Goal: Task Accomplishment & Management: Manage account settings

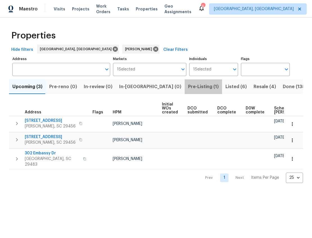
click at [188, 89] on span "Pre-Listing (1)" at bounding box center [203, 87] width 31 height 8
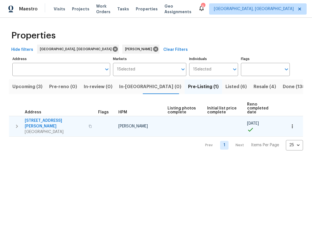
click at [38, 116] on td "112 Jasmine Ln Goose Creek, SC 29445" at bounding box center [52, 126] width 87 height 20
click at [39, 118] on span "112 Jasmine Ln" at bounding box center [55, 123] width 60 height 11
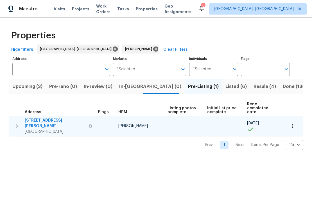
click at [36, 118] on span "112 Jasmine Ln" at bounding box center [55, 123] width 60 height 11
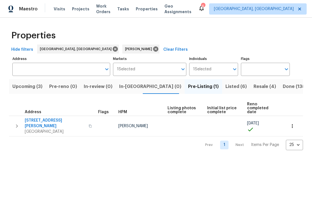
click at [250, 91] on button "Resale (4)" at bounding box center [264, 86] width 29 height 15
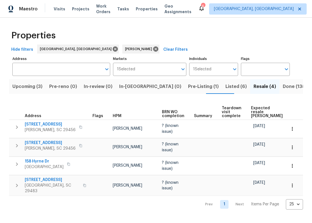
click at [222, 87] on button "Listed (6)" at bounding box center [236, 86] width 28 height 15
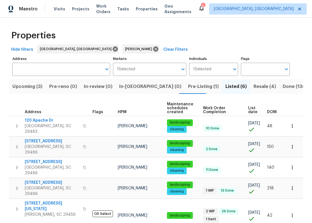
click at [271, 111] on span "DOM" at bounding box center [272, 112] width 10 height 4
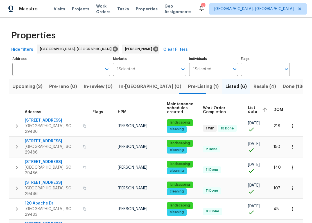
click at [24, 88] on span "Upcoming (3)" at bounding box center [27, 87] width 30 height 8
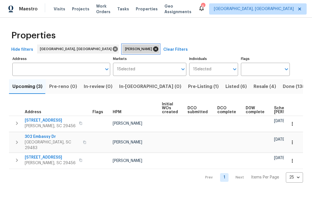
click at [152, 49] on icon at bounding box center [155, 49] width 6 height 6
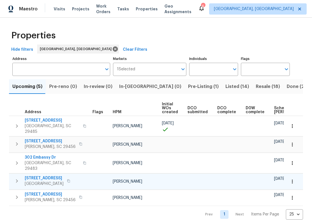
click at [54, 176] on span "[STREET_ADDRESS]" at bounding box center [44, 179] width 39 height 6
click at [191, 10] on span "Geo Assignments" at bounding box center [177, 8] width 27 height 11
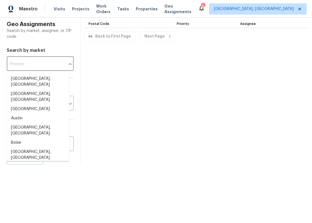
click at [49, 66] on input "text" at bounding box center [32, 64] width 51 height 13
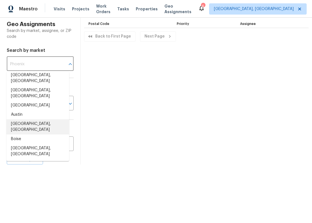
scroll to position [8, 0]
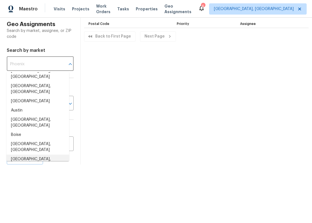
click at [31, 155] on li "[GEOGRAPHIC_DATA], [GEOGRAPHIC_DATA]" at bounding box center [37, 162] width 63 height 15
type input "[GEOGRAPHIC_DATA], [GEOGRAPHIC_DATA]"
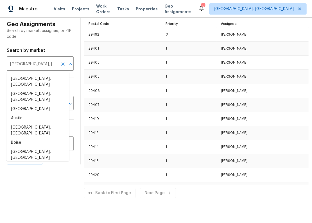
scroll to position [352, 0]
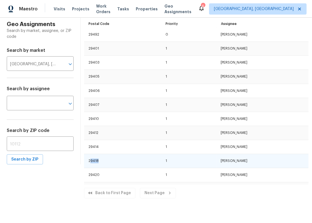
drag, startPoint x: 85, startPoint y: 160, endPoint x: 99, endPoint y: 161, distance: 13.8
click at [99, 161] on td "29418" at bounding box center [122, 161] width 77 height 14
drag, startPoint x: 84, startPoint y: 159, endPoint x: 239, endPoint y: 161, distance: 154.4
click at [239, 161] on tr "29418 1 Matt Davidson" at bounding box center [196, 161] width 224 height 14
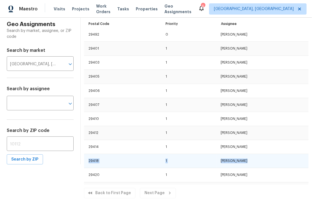
click at [239, 161] on td "[PERSON_NAME]" at bounding box center [262, 161] width 92 height 14
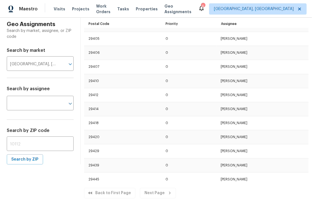
scroll to position [0, 0]
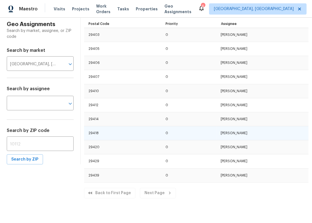
drag, startPoint x: 84, startPoint y: 132, endPoint x: 238, endPoint y: 135, distance: 154.1
click at [238, 135] on tr "29418 0 Raymond Roberts" at bounding box center [196, 134] width 224 height 14
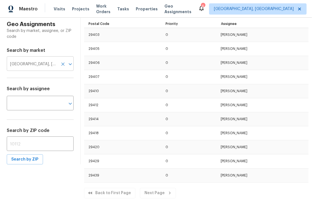
click at [59, 64] on button "Clear" at bounding box center [63, 64] width 8 height 8
click at [47, 65] on input "text" at bounding box center [32, 64] width 51 height 13
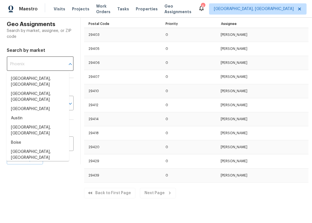
click at [25, 163] on li "[GEOGRAPHIC_DATA], [GEOGRAPHIC_DATA]" at bounding box center [37, 170] width 63 height 15
type input "[GEOGRAPHIC_DATA], [GEOGRAPHIC_DATA]"
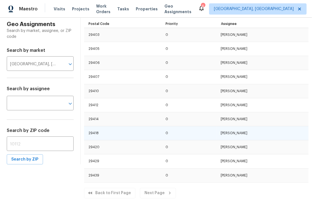
click at [139, 132] on td "29418" at bounding box center [122, 134] width 77 height 14
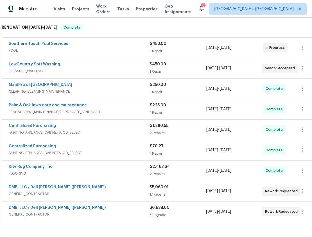
scroll to position [26, 0]
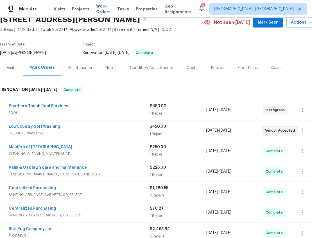
click at [211, 69] on div "Photos" at bounding box center [217, 68] width 13 height 6
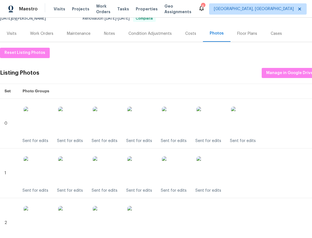
scroll to position [107, 0]
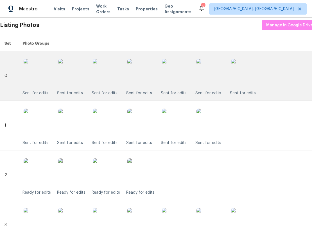
click at [148, 77] on img at bounding box center [141, 73] width 28 height 28
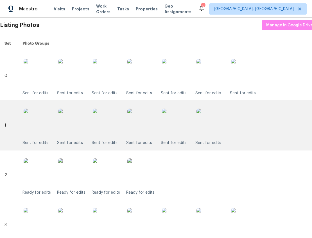
click at [139, 123] on img at bounding box center [141, 123] width 28 height 28
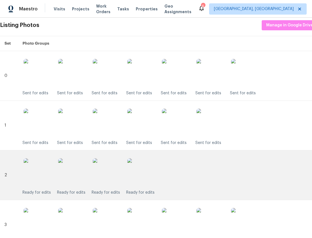
click at [145, 167] on img at bounding box center [141, 172] width 28 height 28
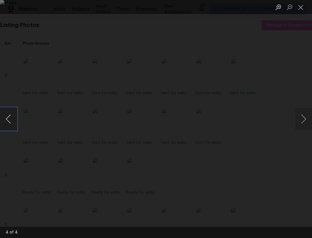
click at [11, 118] on button "Previous image" at bounding box center [8, 119] width 17 height 22
click at [12, 118] on button "Previous image" at bounding box center [8, 119] width 17 height 22
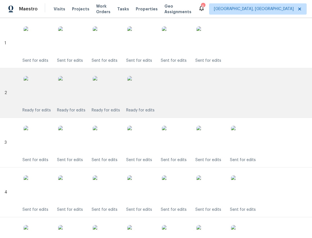
scroll to position [196, 0]
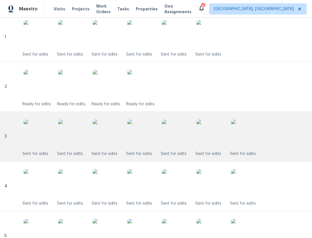
click at [139, 146] on img at bounding box center [141, 134] width 28 height 28
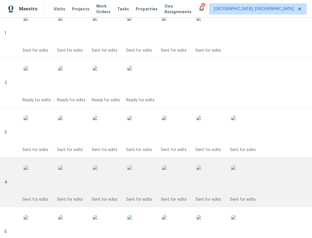
scroll to position [200, 0]
click at [138, 176] on img at bounding box center [141, 180] width 28 height 28
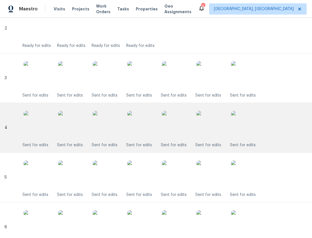
scroll to position [254, 0]
click at [138, 176] on img at bounding box center [141, 175] width 28 height 28
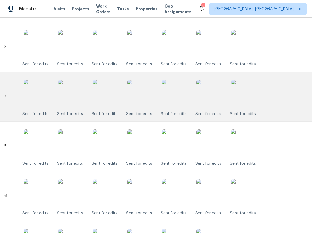
scroll to position [290, 0]
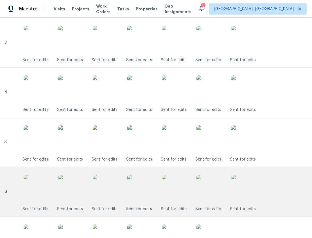
click at [139, 180] on img at bounding box center [141, 189] width 28 height 28
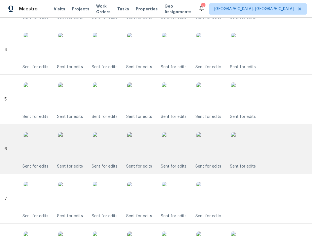
scroll to position [345, 0]
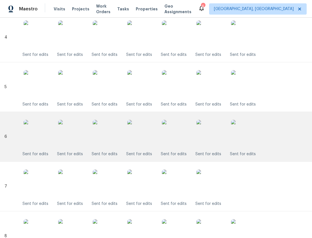
click at [139, 180] on img at bounding box center [141, 184] width 28 height 28
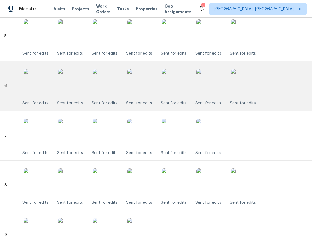
scroll to position [400, 0]
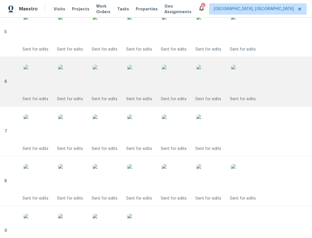
click at [139, 180] on img at bounding box center [141, 178] width 28 height 28
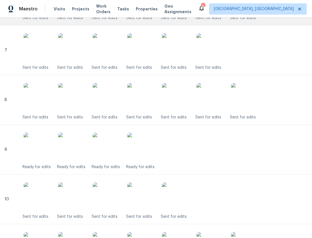
scroll to position [489, 0]
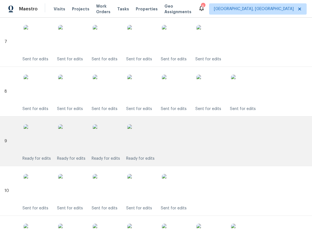
click at [70, 145] on img at bounding box center [72, 138] width 28 height 28
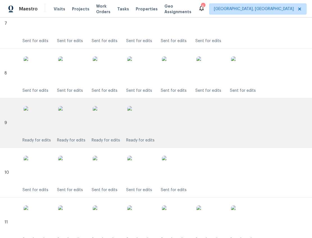
scroll to position [526, 0]
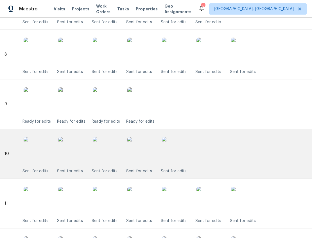
click at [97, 149] on img at bounding box center [107, 151] width 28 height 28
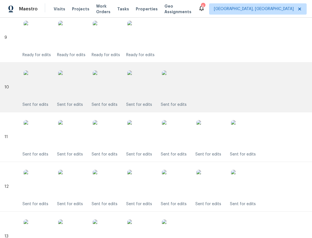
scroll to position [587, 0]
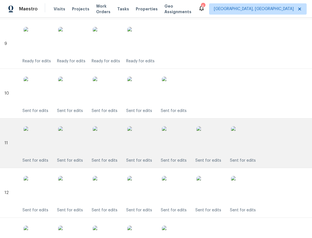
click at [134, 139] on img at bounding box center [141, 140] width 28 height 28
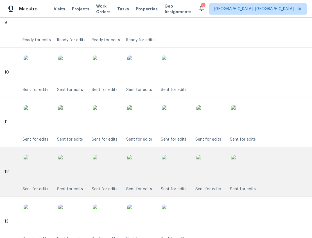
scroll to position [662, 0]
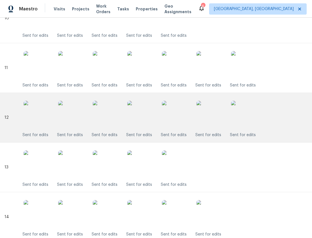
click at [143, 124] on img at bounding box center [141, 115] width 28 height 28
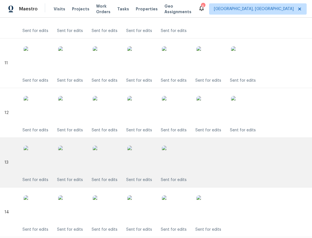
scroll to position [693, 0]
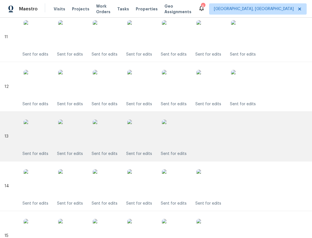
click at [122, 133] on div "Sent for edits Sent for edits Sent for edits Sent for edits Sent for edits" at bounding box center [167, 136] width 290 height 40
click at [118, 134] on img at bounding box center [107, 134] width 28 height 28
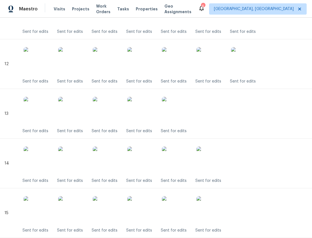
scroll to position [749, 0]
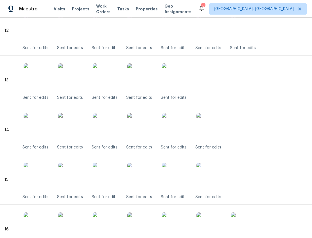
click at [118, 134] on img at bounding box center [107, 127] width 28 height 28
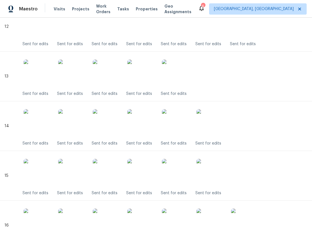
scroll to position [772, 0]
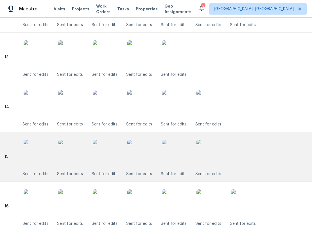
click at [137, 148] on img at bounding box center [141, 154] width 28 height 28
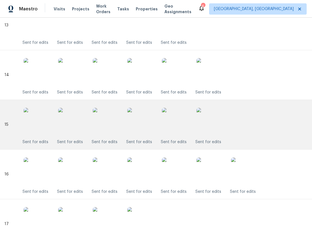
scroll to position [825, 0]
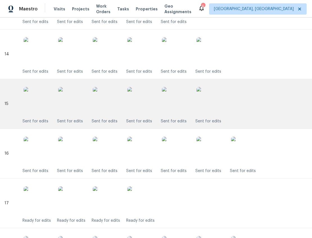
click at [137, 148] on img at bounding box center [141, 151] width 28 height 28
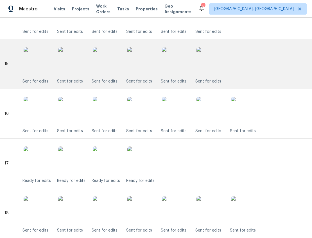
scroll to position [875, 0]
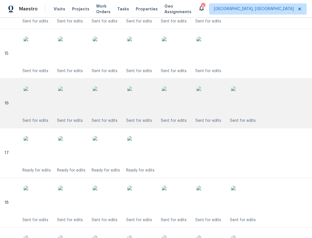
click at [138, 104] on img at bounding box center [141, 100] width 28 height 28
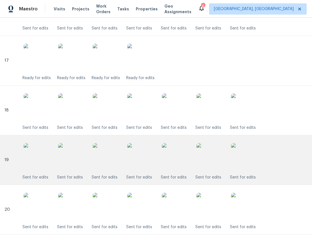
scroll to position [965, 0]
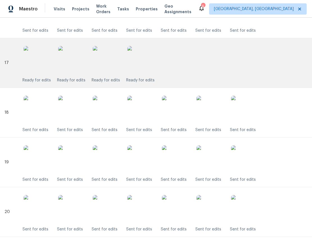
click at [107, 67] on img at bounding box center [107, 60] width 28 height 28
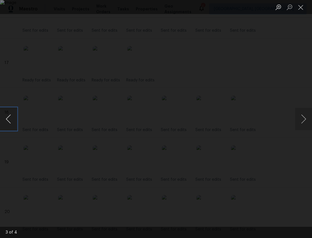
click at [14, 116] on button "Previous image" at bounding box center [8, 119] width 17 height 22
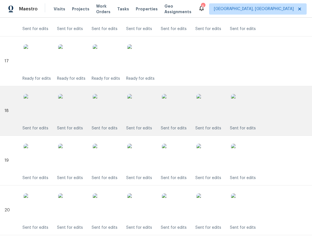
scroll to position [977, 0]
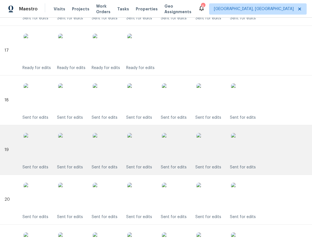
click at [113, 133] on img at bounding box center [107, 147] width 28 height 28
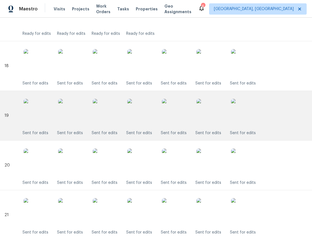
scroll to position [1006, 0]
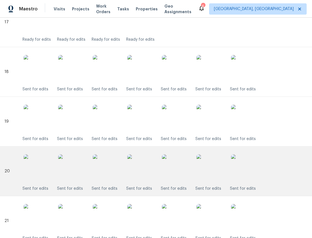
click at [138, 157] on img at bounding box center [141, 168] width 28 height 28
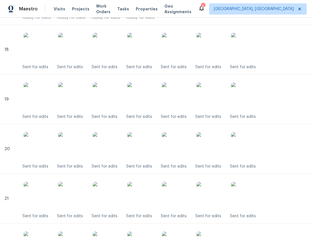
scroll to position [1059, 0]
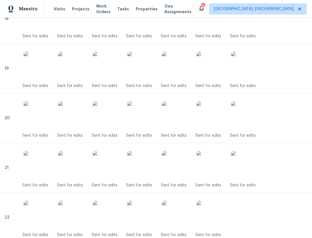
click at [139, 156] on img at bounding box center [141, 165] width 28 height 28
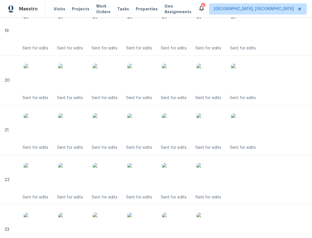
scroll to position [1121, 0]
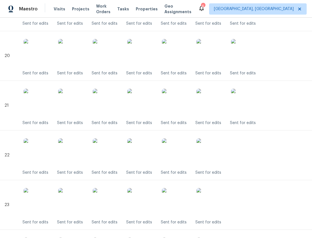
click at [139, 156] on img at bounding box center [141, 152] width 28 height 28
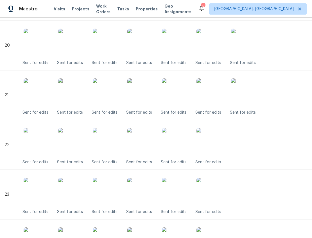
scroll to position [1177, 0]
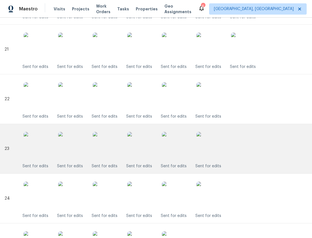
click at [116, 152] on img at bounding box center [107, 146] width 28 height 28
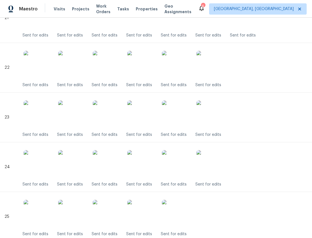
scroll to position [1209, 0]
click at [116, 152] on img at bounding box center [107, 164] width 28 height 28
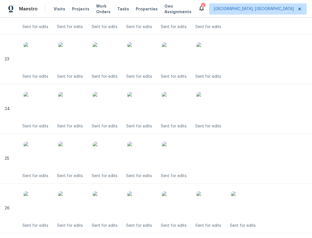
scroll to position [1266, 0]
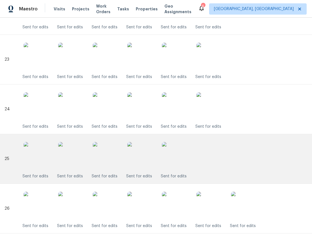
click at [117, 151] on img at bounding box center [107, 156] width 28 height 28
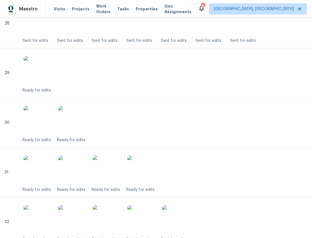
scroll to position [1550, 0]
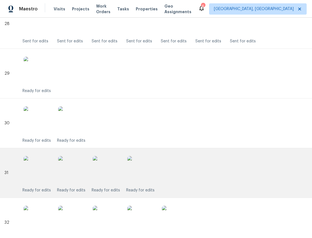
click at [74, 165] on img at bounding box center [72, 170] width 28 height 28
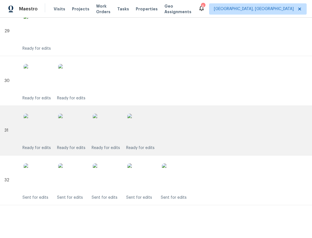
scroll to position [1598, 0]
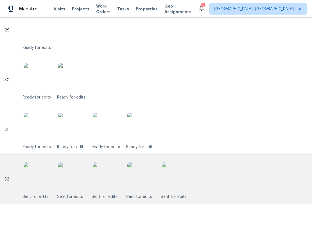
click at [107, 167] on img at bounding box center [107, 176] width 28 height 28
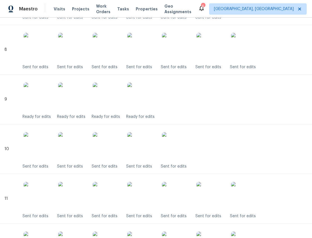
scroll to position [0, 0]
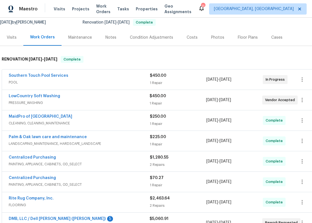
scroll to position [131, 0]
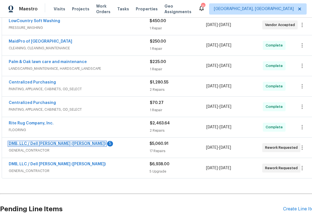
click at [62, 143] on link "DMB, LLC / Dell Bryson (Heise)" at bounding box center [57, 144] width 97 height 4
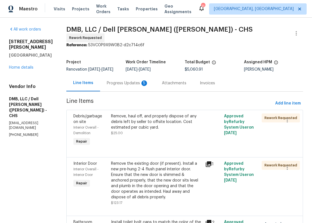
click at [145, 84] on div "Progress Updates 5" at bounding box center [127, 83] width 55 height 17
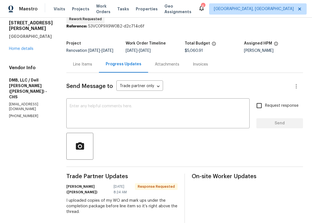
scroll to position [25, 0]
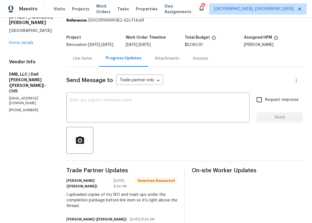
click at [75, 61] on div "Line Items" at bounding box center [82, 59] width 19 height 6
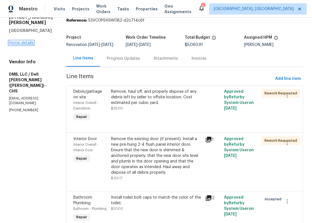
click at [30, 44] on link "Home details" at bounding box center [21, 43] width 24 height 4
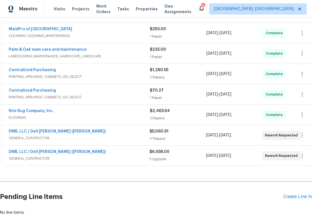
scroll to position [143, 0]
click at [97, 129] on div "DMB, LLC / Dell Bryson (Heise) GENERAL_CONTRACTOR $5,060.91 17 Repairs 8/4/2025…" at bounding box center [158, 136] width 313 height 20
click at [94, 135] on div "DMB, LLC / Dell [PERSON_NAME] ([PERSON_NAME])" at bounding box center [79, 132] width 141 height 7
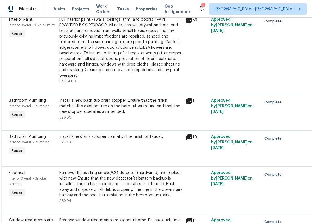
scroll to position [989, 0]
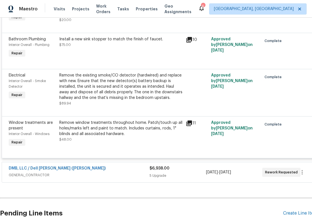
click at [93, 166] on div "DMB, LLC / Dell Bryson (Heise)" at bounding box center [79, 169] width 141 height 7
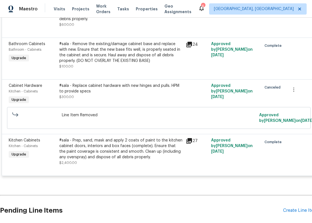
scroll to position [1285, 0]
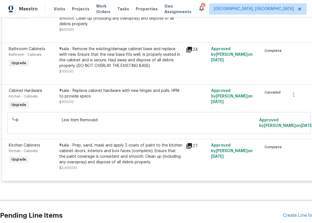
click at [101, 149] on div "#sala - Prep, sand, mask and apply 2 coats of paint to the kitchen cabinet door…" at bounding box center [120, 154] width 123 height 22
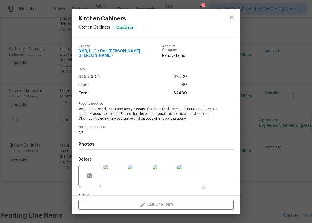
scroll to position [30, 0]
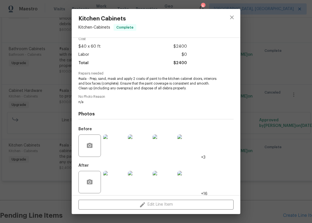
click at [110, 174] on img at bounding box center [114, 182] width 22 height 22
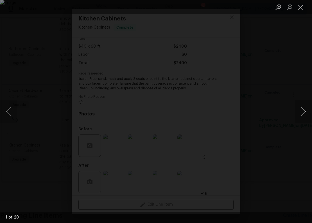
click at [306, 112] on button "Next image" at bounding box center [303, 111] width 17 height 22
click at [288, 54] on div "Lightbox" at bounding box center [156, 111] width 312 height 223
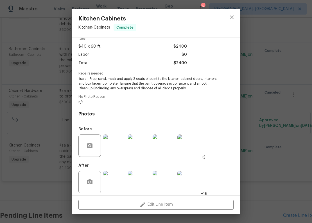
click at [288, 54] on div "Kitchen Cabinets Kitchen - Cabinets Complete Vendor DMB, LLC / Dell Bryson (Hei…" at bounding box center [156, 111] width 312 height 223
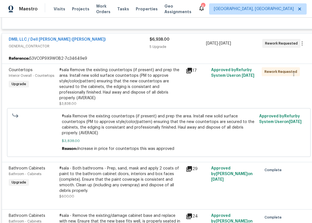
scroll to position [1073, 0]
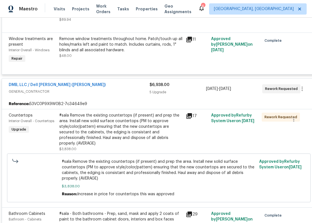
click at [93, 89] on span "GENERAL_CONTRACTOR" at bounding box center [79, 92] width 141 height 6
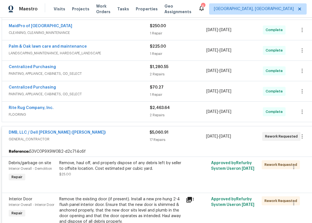
scroll to position [136, 0]
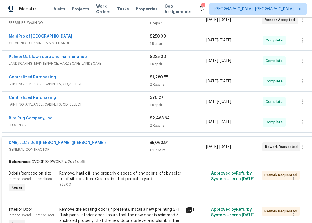
click at [84, 147] on span "GENERAL_CONTRACTOR" at bounding box center [79, 150] width 141 height 6
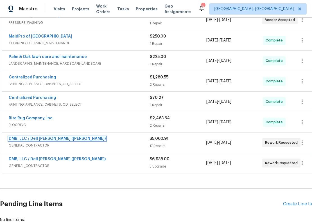
click at [54, 139] on link "DMB, LLC / Dell Bryson (Heise)" at bounding box center [57, 139] width 97 height 4
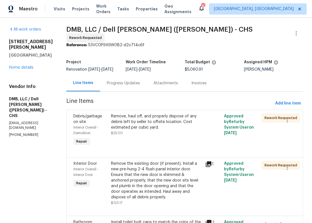
click at [122, 86] on div "Progress Updates" at bounding box center [123, 84] width 33 height 6
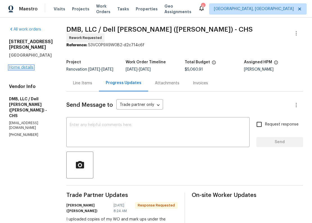
click at [26, 68] on link "Home details" at bounding box center [21, 68] width 24 height 4
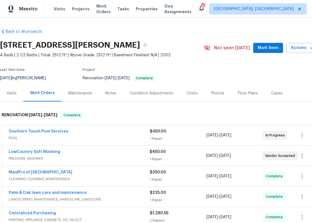
click at [191, 94] on div "Costs" at bounding box center [191, 94] width 11 height 6
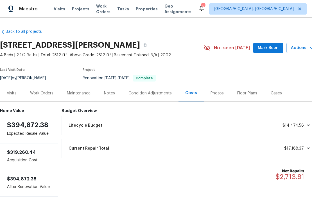
click at [38, 94] on div "Work Orders" at bounding box center [41, 94] width 23 height 6
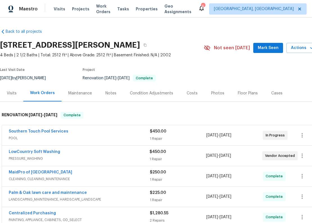
scroll to position [141, 0]
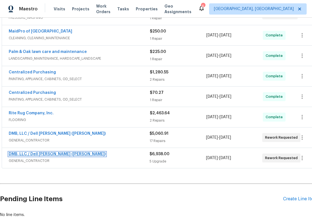
click at [47, 152] on link "DMB, LLC / Dell Bryson (Heise)" at bounding box center [57, 154] width 97 height 4
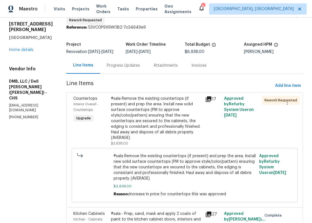
scroll to position [17, 0]
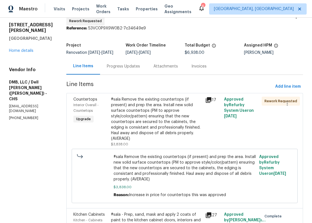
click at [135, 127] on div "#sala Remove the existing countertops (if present) and prep the area. Install n…" at bounding box center [156, 119] width 91 height 45
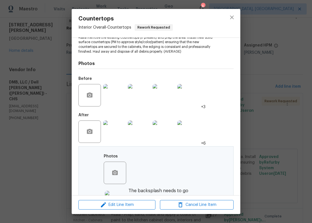
scroll to position [66, 0]
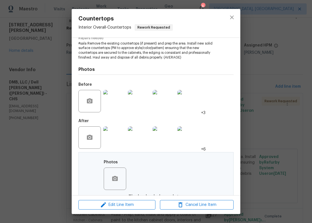
click at [114, 136] on img at bounding box center [114, 138] width 22 height 22
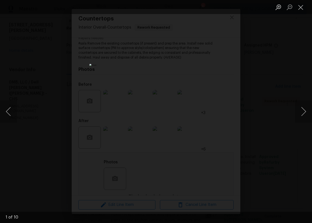
click at [59, 113] on div "Lightbox" at bounding box center [156, 111] width 312 height 223
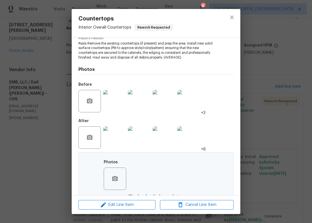
scroll to position [160, 0]
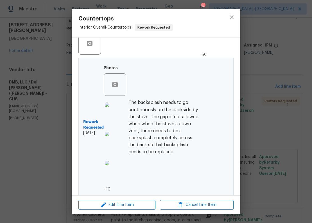
click at [121, 113] on img at bounding box center [116, 114] width 22 height 22
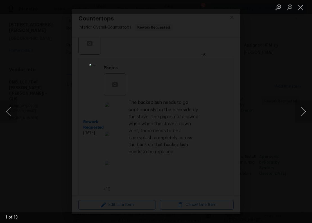
click at [301, 110] on button "Next image" at bounding box center [303, 111] width 17 height 22
click at [253, 146] on img "Lightbox" at bounding box center [156, 111] width 312 height 223
click at [233, 132] on img "Lightbox" at bounding box center [156, 111] width 312 height 223
click at [298, 7] on button "Close lightbox" at bounding box center [300, 7] width 11 height 10
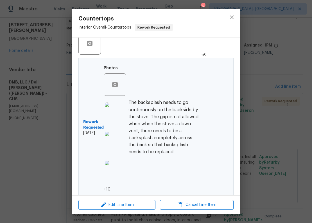
click at [264, 109] on div "Countertops Interior Overall - Countertops Rework Requested Vendor DMB, LLC / D…" at bounding box center [156, 111] width 312 height 223
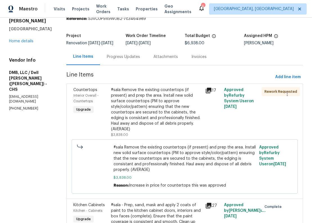
scroll to position [0, 0]
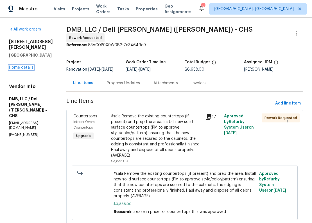
click at [26, 68] on link "Home details" at bounding box center [21, 68] width 24 height 4
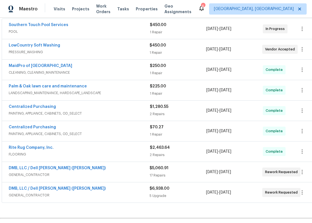
scroll to position [65, 0]
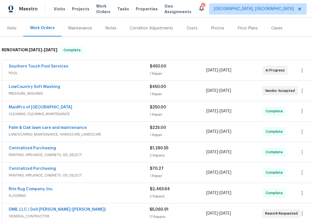
click at [115, 88] on div "LowCountry Soft Washing" at bounding box center [79, 87] width 141 height 7
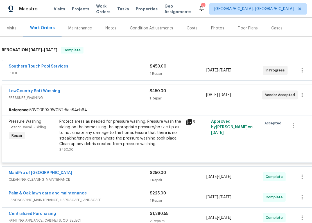
click at [188, 122] on icon at bounding box center [189, 123] width 6 height 6
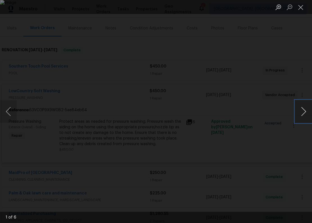
click at [306, 109] on button "Next image" at bounding box center [303, 111] width 17 height 22
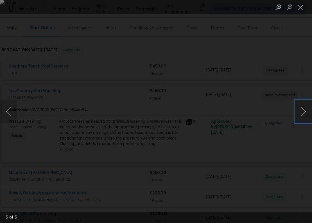
click at [306, 109] on button "Next image" at bounding box center [303, 111] width 17 height 22
click at [284, 201] on div "Lightbox" at bounding box center [156, 111] width 312 height 223
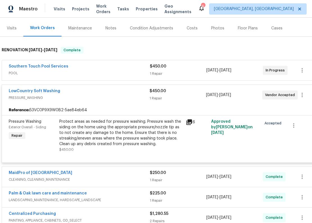
click at [128, 97] on span "PRESSURE_WASHING" at bounding box center [79, 98] width 141 height 6
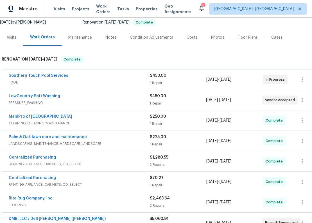
scroll to position [27, 0]
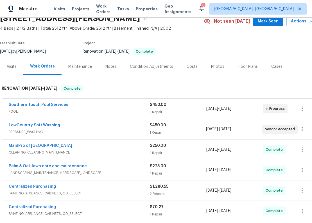
click at [183, 67] on div "Costs" at bounding box center [192, 66] width 24 height 17
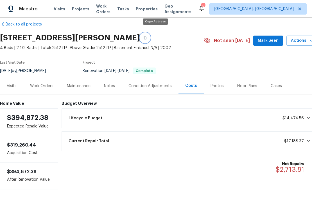
click at [146, 36] on icon "button" at bounding box center [144, 37] width 3 height 3
click at [35, 83] on div "Work Orders" at bounding box center [41, 86] width 23 height 6
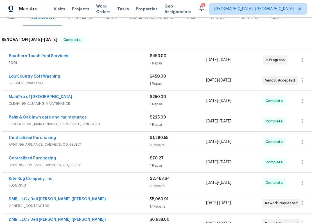
scroll to position [117, 0]
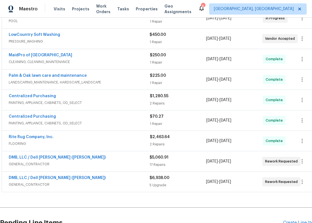
click at [138, 161] on div "DMB, LLC / Dell [PERSON_NAME] ([PERSON_NAME])" at bounding box center [79, 158] width 141 height 7
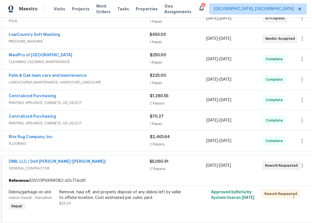
scroll to position [221, 0]
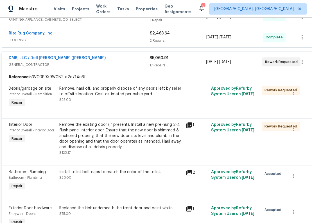
click at [120, 58] on div "DMB, LLC / Dell [PERSON_NAME] ([PERSON_NAME])" at bounding box center [79, 58] width 141 height 7
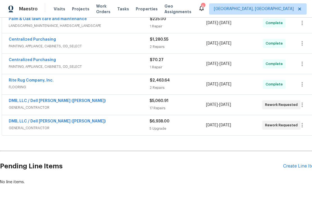
click at [132, 125] on span "GENERAL_CONTRACTOR" at bounding box center [79, 128] width 141 height 6
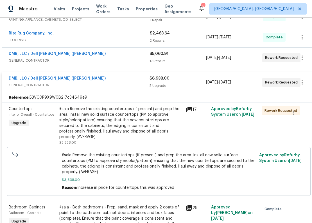
click at [132, 125] on div "#sala Remove the existing countertops (if present) and prep the area. Install n…" at bounding box center [120, 123] width 123 height 34
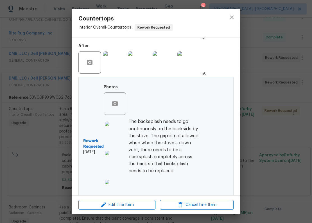
scroll to position [140, 0]
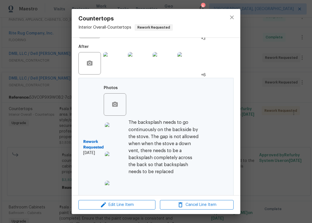
click at [120, 130] on img at bounding box center [116, 134] width 22 height 22
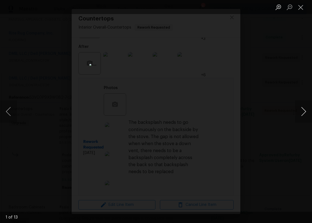
click at [302, 110] on button "Next image" at bounding box center [303, 111] width 17 height 22
click at [302, 109] on button "Next image" at bounding box center [303, 111] width 17 height 22
click at [301, 109] on button "Next image" at bounding box center [303, 111] width 17 height 22
click at [10, 114] on button "Previous image" at bounding box center [8, 111] width 17 height 22
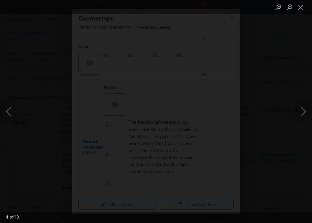
click at [175, 129] on img "Lightbox" at bounding box center [167, 75] width 1348 height 967
click at [300, 8] on button "Close lightbox" at bounding box center [300, 7] width 11 height 10
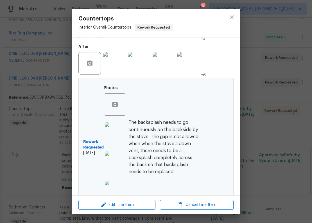
click at [263, 92] on div "Countertops Interior Overall - Countertops Rework Requested Vendor DMB, LLC / D…" at bounding box center [156, 111] width 312 height 223
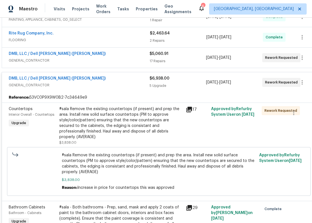
click at [139, 82] on div "DMB, LLC / Dell [PERSON_NAME] ([PERSON_NAME])" at bounding box center [79, 79] width 141 height 7
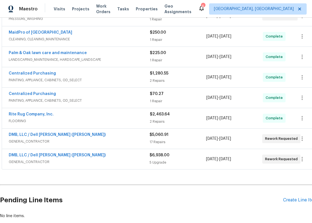
scroll to position [163, 0]
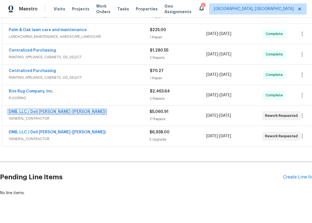
click at [40, 112] on link "DMB, LLC / Dell [PERSON_NAME] ([PERSON_NAME])" at bounding box center [57, 112] width 97 height 4
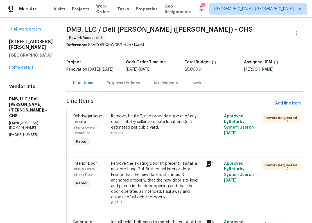
click at [123, 85] on div "Progress Updates" at bounding box center [123, 84] width 33 height 6
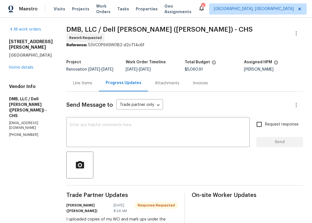
click at [23, 65] on div "112 Jasmine Ln Goose Creek, SC 29445 Home details" at bounding box center [31, 54] width 44 height 31
click at [23, 67] on link "Home details" at bounding box center [21, 68] width 24 height 4
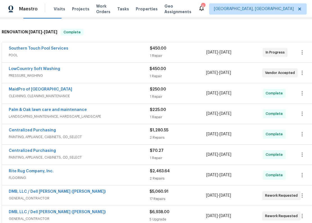
scroll to position [51, 0]
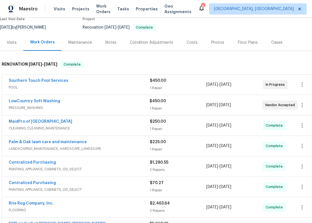
click at [193, 40] on div "Costs" at bounding box center [191, 43] width 11 height 6
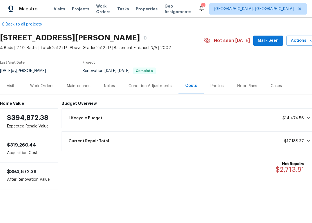
scroll to position [12, 0]
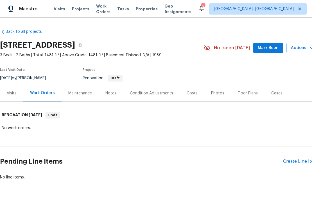
click at [11, 89] on div "Visits" at bounding box center [11, 93] width 23 height 17
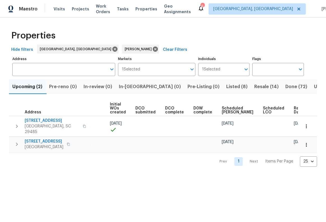
scroll to position [0, 52]
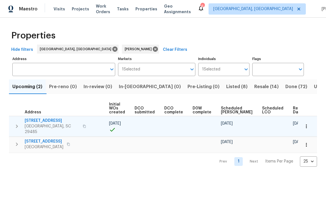
click at [42, 120] on span "[STREET_ADDRESS]" at bounding box center [52, 121] width 55 height 6
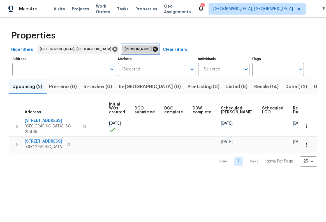
click at [152, 50] on icon at bounding box center [155, 49] width 6 height 6
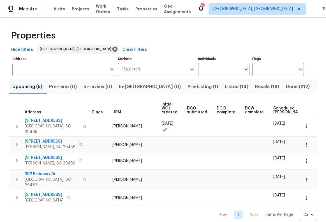
click at [188, 85] on span "Pre-Listing (1)" at bounding box center [203, 87] width 31 height 8
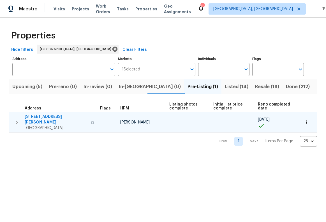
click at [35, 116] on span "112 Jasmine Ln" at bounding box center [56, 119] width 63 height 11
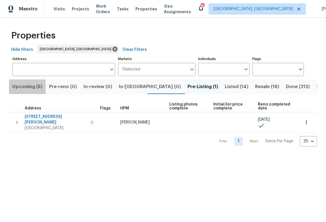
click at [38, 84] on span "Upcoming (5)" at bounding box center [27, 87] width 30 height 8
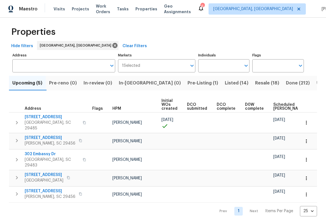
scroll to position [6, 0]
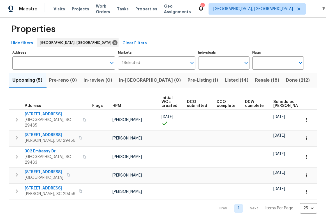
click at [255, 80] on span "Resale (18)" at bounding box center [267, 80] width 24 height 8
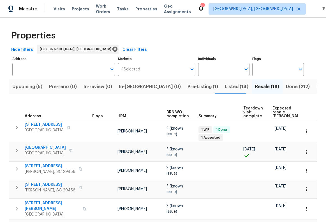
click at [38, 88] on span "Upcoming (5)" at bounding box center [27, 87] width 30 height 8
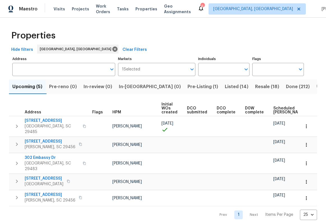
scroll to position [6, 0]
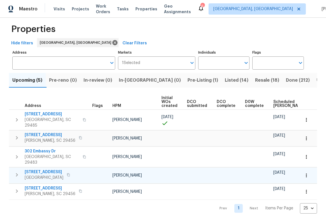
click at [47, 169] on span "152 Blue Ridge Trl" at bounding box center [44, 172] width 39 height 6
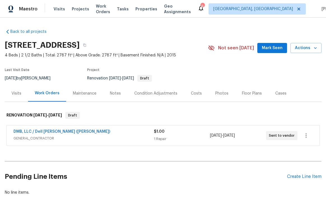
click at [189, 89] on div "Costs" at bounding box center [196, 93] width 24 height 17
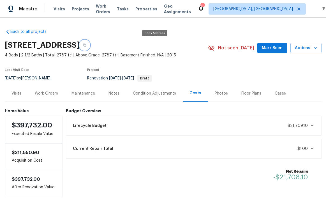
click at [86, 45] on icon "button" at bounding box center [84, 44] width 3 height 3
click at [12, 93] on div "Visits" at bounding box center [17, 94] width 10 height 6
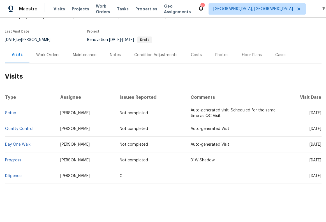
scroll to position [35, 0]
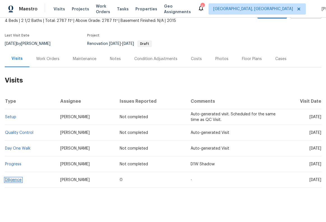
click at [14, 180] on link "Diligence" at bounding box center [13, 180] width 17 height 4
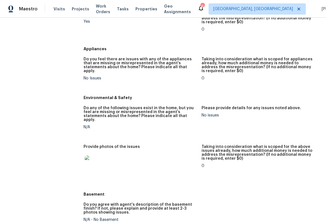
scroll to position [521, 0]
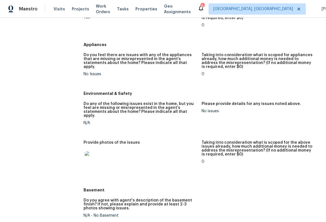
click at [86, 162] on img at bounding box center [94, 160] width 18 height 18
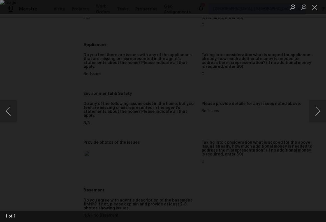
click at [244, 144] on img "Lightbox" at bounding box center [163, 111] width 326 height 222
click at [10, 30] on div "Lightbox" at bounding box center [163, 111] width 326 height 222
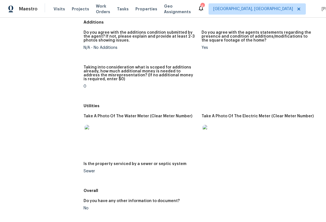
scroll to position [790, 0]
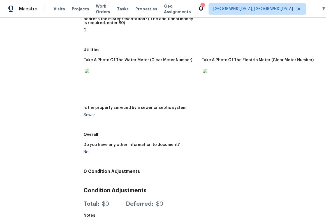
click at [96, 69] on img at bounding box center [94, 78] width 18 height 18
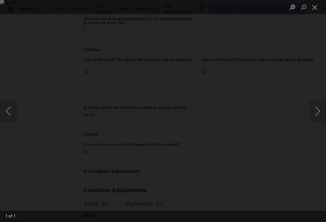
click at [12, 58] on div "Lightbox" at bounding box center [163, 111] width 326 height 222
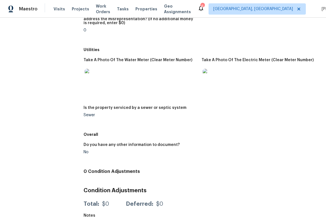
scroll to position [792, 0]
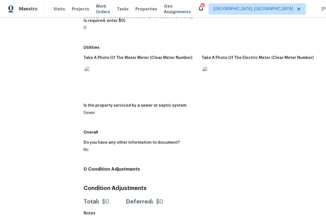
click at [100, 72] on img at bounding box center [94, 76] width 18 height 18
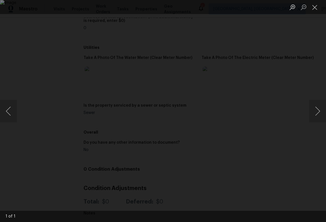
click at [9, 33] on div "Lightbox" at bounding box center [163, 111] width 326 height 222
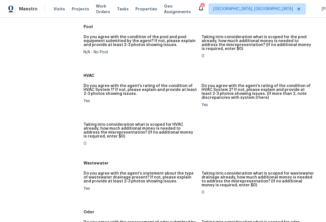
scroll to position [134, 0]
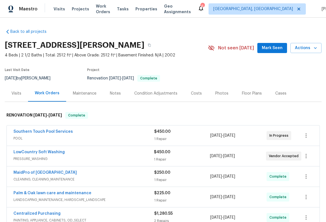
click at [110, 93] on div "Notes" at bounding box center [115, 94] width 11 height 6
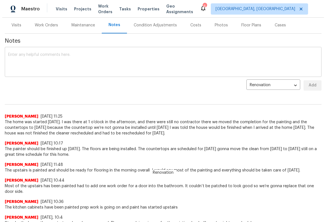
scroll to position [41, 0]
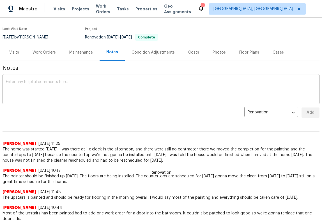
click at [38, 54] on div "Work Orders" at bounding box center [44, 53] width 23 height 6
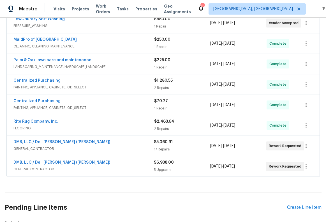
scroll to position [156, 0]
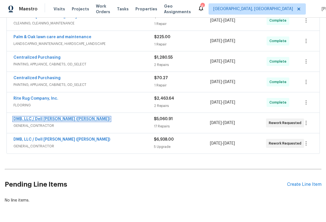
click at [48, 119] on link "DMB, LLC / Dell Bryson (Heise)" at bounding box center [61, 119] width 97 height 4
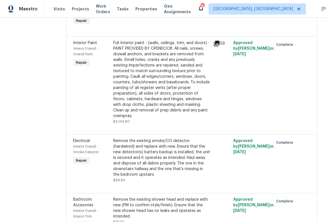
scroll to position [466, 0]
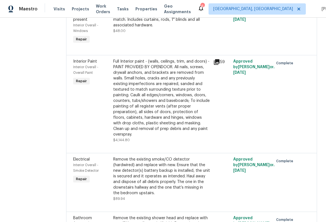
click at [141, 65] on div "Full Interior paint - (walls, ceilings, trim, and doors) - PAINT PROVIDED BY OP…" at bounding box center [161, 98] width 97 height 79
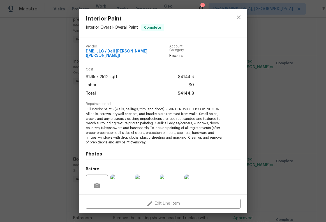
click at [43, 68] on div "Interior Paint Interior Overall - Overall Paint Complete Vendor DMB, LLC / [PER…" at bounding box center [163, 111] width 326 height 222
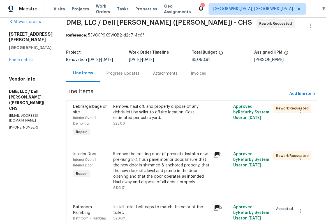
scroll to position [0, 0]
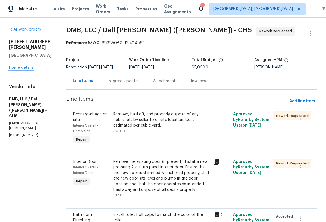
click at [22, 66] on link "Home details" at bounding box center [21, 68] width 24 height 4
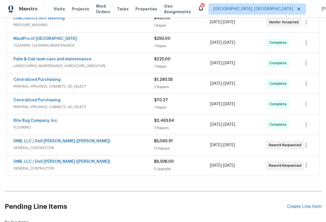
scroll to position [157, 0]
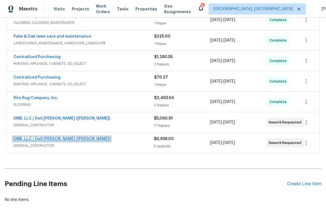
click at [59, 137] on link "DMB, LLC / Dell [PERSON_NAME] ([PERSON_NAME])" at bounding box center [61, 139] width 97 height 4
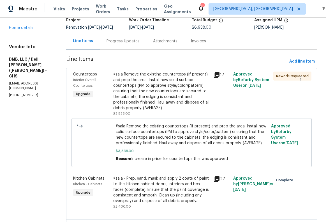
scroll to position [63, 0]
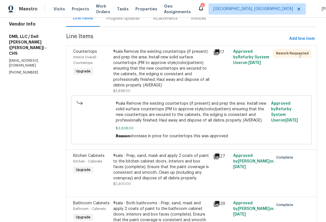
click at [129, 79] on div "#sala Remove the existing countertops (if present) and prep the area. Install n…" at bounding box center [161, 68] width 97 height 39
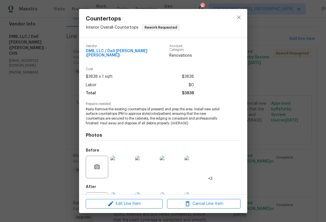
click at [26, 115] on div "Countertops Interior Overall - Countertops Rework Requested Vendor DMB, LLC / D…" at bounding box center [163, 111] width 326 height 222
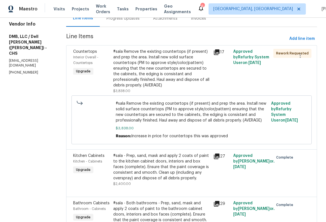
scroll to position [120, 0]
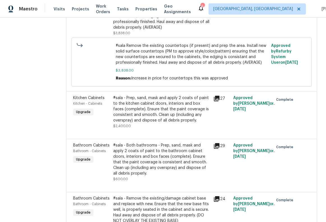
click at [159, 119] on div "#sala - Prep, sand, mask and apply 2 coats of paint to the kitchen cabinet door…" at bounding box center [161, 109] width 97 height 28
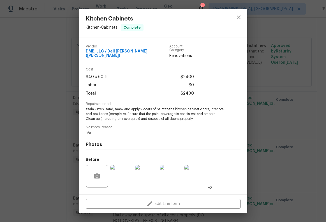
click at [48, 123] on div "Kitchen Cabinets Kitchen - Cabinets Complete Vendor DMB, LLC / Dell [PERSON_NAM…" at bounding box center [163, 111] width 326 height 222
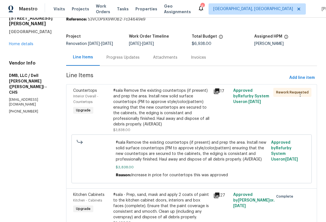
scroll to position [0, 0]
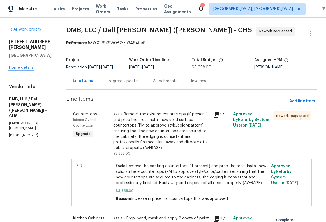
click at [29, 67] on link "Home details" at bounding box center [21, 68] width 24 height 4
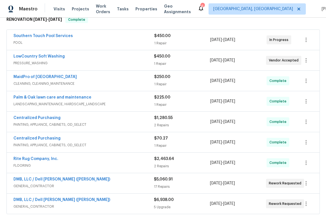
scroll to position [169, 0]
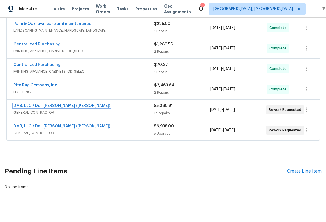
click at [60, 106] on link "DMB, LLC / Dell [PERSON_NAME] ([PERSON_NAME])" at bounding box center [61, 106] width 97 height 4
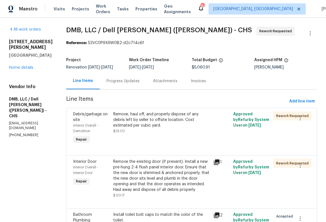
click at [115, 84] on div "Progress Updates" at bounding box center [123, 81] width 33 height 6
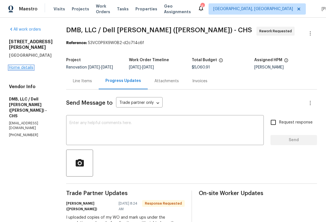
click at [26, 67] on link "Home details" at bounding box center [21, 68] width 24 height 4
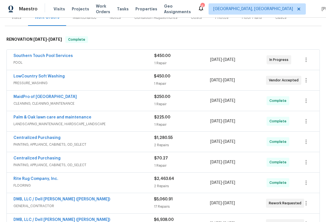
scroll to position [167, 0]
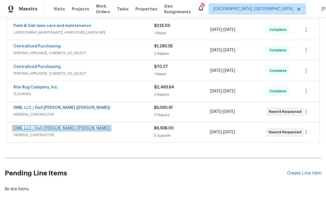
click at [60, 129] on link "DMB, LLC / Dell [PERSON_NAME] ([PERSON_NAME])" at bounding box center [61, 128] width 97 height 4
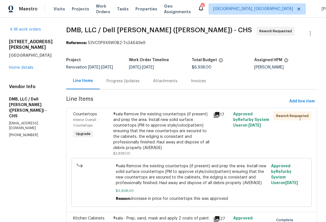
scroll to position [2, 0]
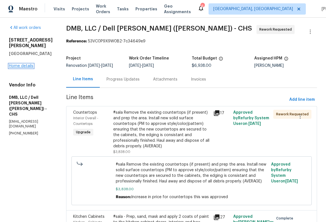
click at [17, 65] on link "Home details" at bounding box center [21, 66] width 24 height 4
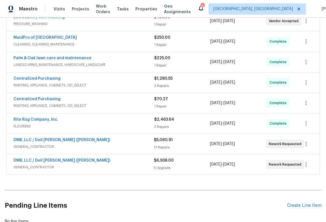
scroll to position [137, 0]
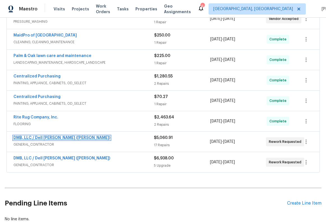
click at [50, 138] on link "DMB, LLC / Dell [PERSON_NAME] ([PERSON_NAME])" at bounding box center [61, 138] width 97 height 4
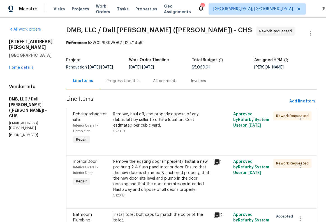
click at [107, 74] on div "Progress Updates" at bounding box center [123, 81] width 47 height 17
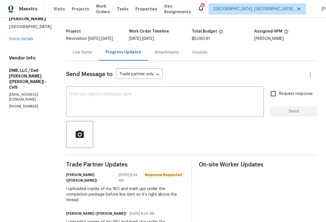
scroll to position [9, 0]
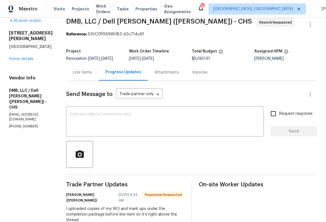
click at [73, 73] on div "Line Items" at bounding box center [82, 73] width 19 height 6
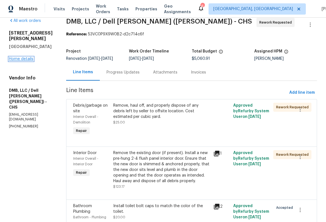
click at [16, 59] on link "Home details" at bounding box center [21, 59] width 24 height 4
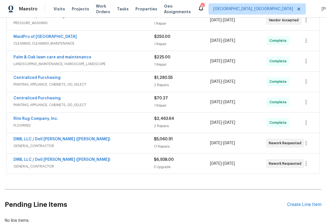
scroll to position [135, 0]
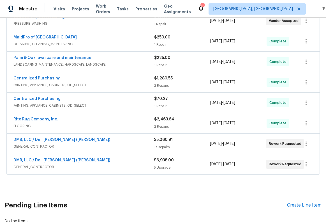
click at [118, 166] on span "GENERAL_CONTRACTOR" at bounding box center [83, 167] width 141 height 6
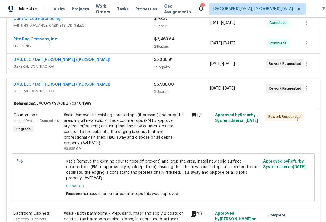
scroll to position [223, 0]
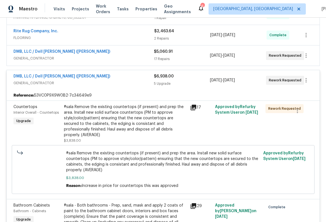
click at [99, 126] on div "#sala Remove the existing countertops (if present) and prep the area. Install n…" at bounding box center [125, 121] width 123 height 34
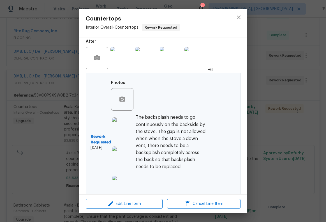
scroll to position [161, 0]
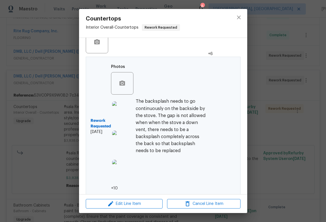
click at [124, 113] on img at bounding box center [123, 112] width 22 height 22
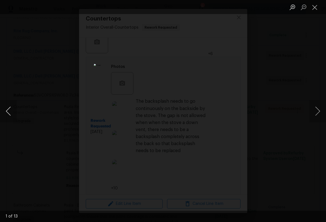
click at [10, 113] on button "Previous image" at bounding box center [8, 111] width 17 height 22
click at [19, 19] on div "Lightbox" at bounding box center [163, 111] width 326 height 222
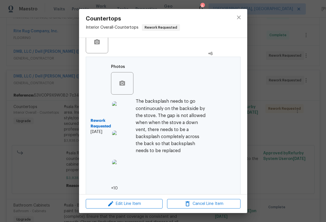
click at [26, 44] on div "Countertops Interior Overall - Countertops Rework Requested Vendor DMB, LLC / D…" at bounding box center [163, 111] width 326 height 222
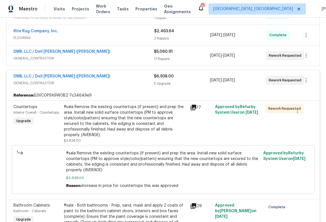
click at [102, 80] on span "GENERAL_CONTRACTOR" at bounding box center [83, 83] width 141 height 6
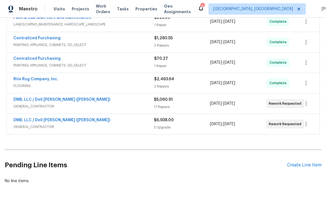
scroll to position [180, 0]
click at [105, 104] on span "GENERAL_CONTRACTOR" at bounding box center [83, 107] width 141 height 6
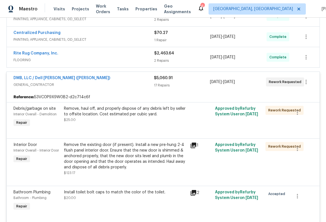
scroll to position [223, 0]
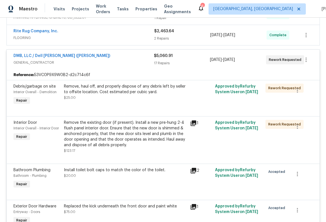
click at [116, 60] on span "GENERAL_CONTRACTOR" at bounding box center [83, 63] width 141 height 6
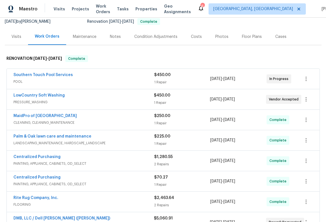
scroll to position [0, 0]
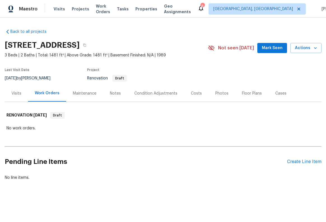
click at [189, 96] on div "Costs" at bounding box center [196, 93] width 24 height 17
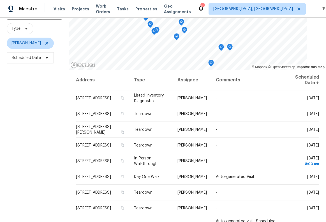
scroll to position [79, 0]
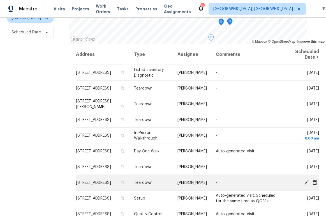
click at [96, 178] on td "[STREET_ADDRESS]" at bounding box center [103, 183] width 54 height 16
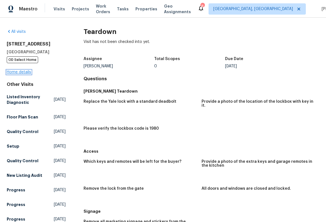
click at [19, 71] on link "Home details" at bounding box center [19, 72] width 24 height 4
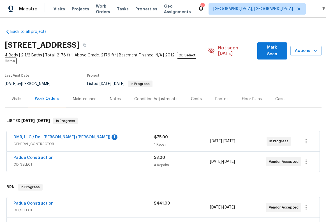
click at [218, 96] on div "Photos" at bounding box center [222, 99] width 13 height 6
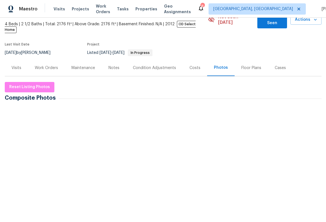
scroll to position [58, 0]
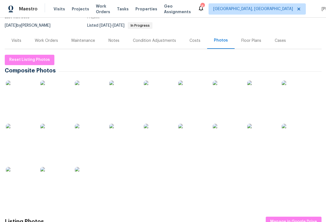
click at [17, 167] on img at bounding box center [20, 181] width 28 height 28
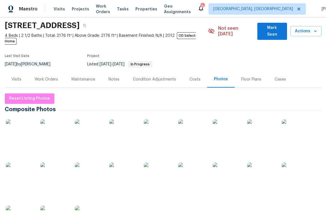
scroll to position [24, 0]
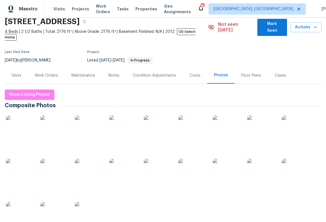
click at [52, 73] on div "Work Orders" at bounding box center [46, 76] width 23 height 6
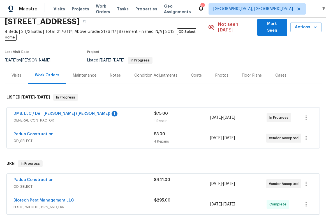
click at [66, 118] on span "GENERAL_CONTRACTOR" at bounding box center [83, 121] width 141 height 6
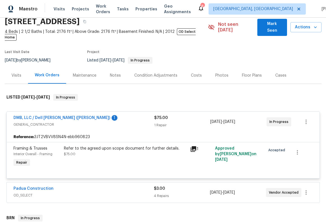
click at [107, 115] on div "DMB, LLC / Dell Bryson (Heise) 1" at bounding box center [83, 118] width 141 height 7
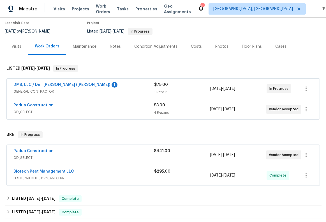
scroll to position [88, 0]
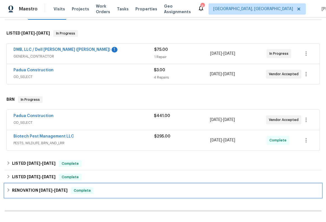
click at [60, 188] on span "6/21/25" at bounding box center [60, 190] width 13 height 4
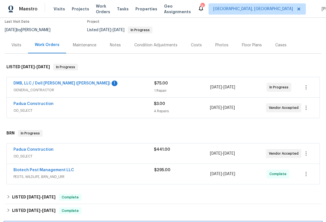
scroll to position [27, 0]
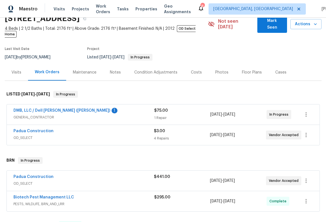
click at [216, 70] on div "Photos" at bounding box center [222, 73] width 13 height 6
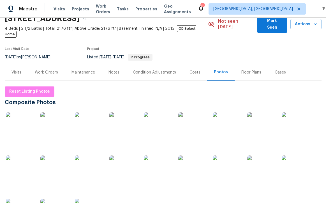
click at [194, 70] on div "Costs" at bounding box center [195, 73] width 11 height 6
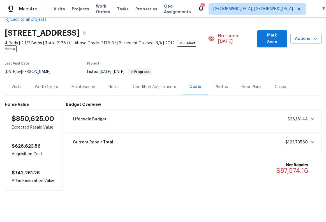
scroll to position [13, 0]
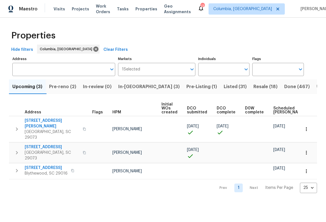
click at [74, 87] on span "Pre-reno (2)" at bounding box center [62, 87] width 27 height 8
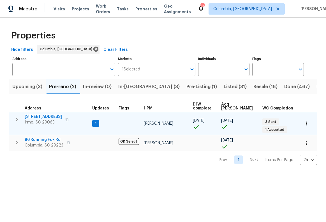
click at [45, 115] on span "[STREET_ADDRESS]" at bounding box center [43, 117] width 37 height 6
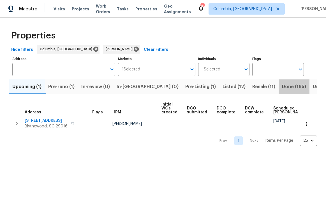
click at [282, 86] on span "Done (165)" at bounding box center [294, 87] width 24 height 8
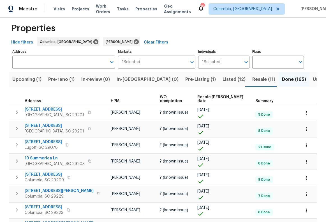
scroll to position [16, 0]
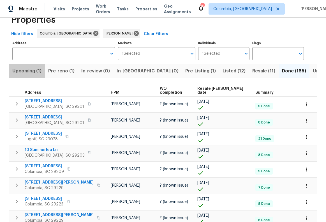
click at [39, 72] on span "Upcoming (1)" at bounding box center [26, 71] width 29 height 8
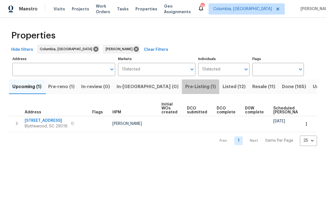
click at [186, 85] on span "Pre-Listing (1)" at bounding box center [201, 87] width 31 height 8
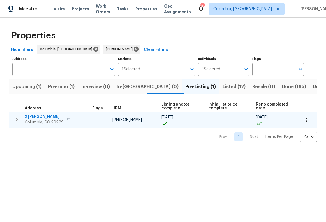
click at [33, 118] on span "2 [PERSON_NAME]" at bounding box center [44, 117] width 39 height 6
click at [39, 115] on span "2 [PERSON_NAME]" at bounding box center [44, 117] width 39 height 6
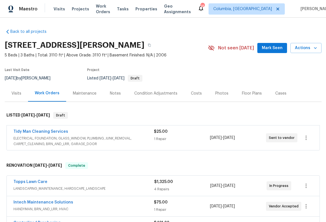
click at [13, 94] on div "Visits" at bounding box center [17, 94] width 10 height 6
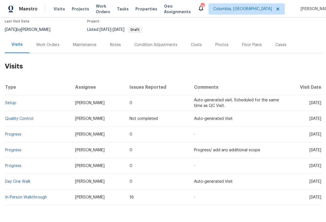
scroll to position [33, 0]
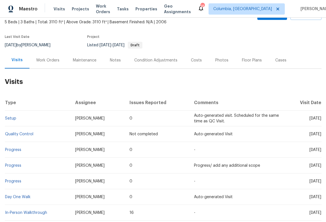
click at [50, 63] on div "Work Orders" at bounding box center [47, 61] width 23 height 6
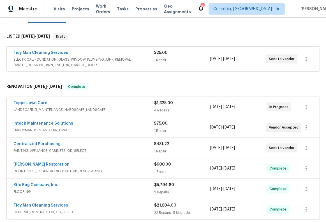
scroll to position [131, 0]
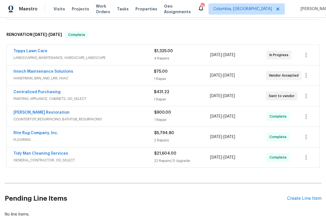
click at [90, 154] on div "Tidy Man Cleaning Services" at bounding box center [83, 154] width 141 height 7
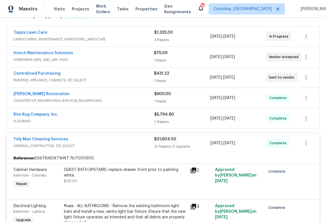
scroll to position [129, 0]
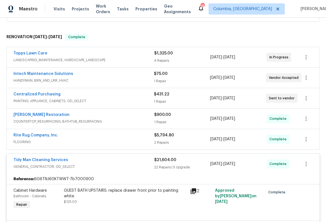
click at [83, 160] on div "Tidy Man Cleaning Services" at bounding box center [83, 160] width 141 height 7
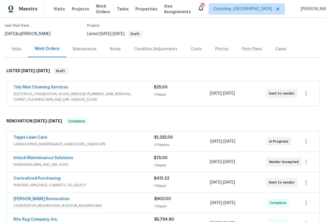
scroll to position [0, 0]
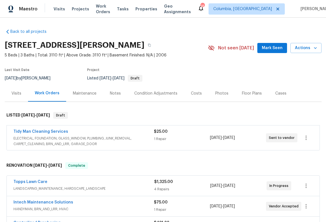
click at [19, 97] on div "Visits" at bounding box center [16, 93] width 23 height 17
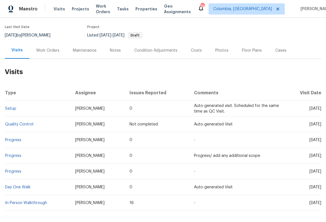
scroll to position [22, 0]
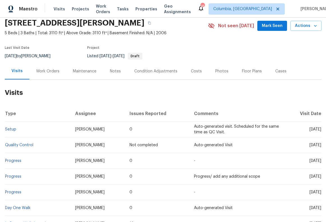
click at [117, 74] on div "Notes" at bounding box center [115, 71] width 11 height 6
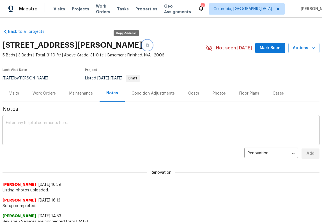
click at [146, 45] on icon "button" at bounding box center [147, 44] width 3 height 3
click at [192, 93] on div "Costs" at bounding box center [193, 94] width 11 height 6
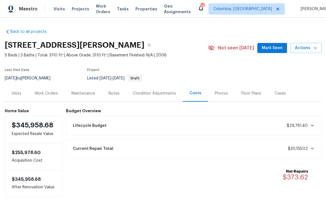
click at [35, 95] on div "Work Orders" at bounding box center [46, 94] width 23 height 6
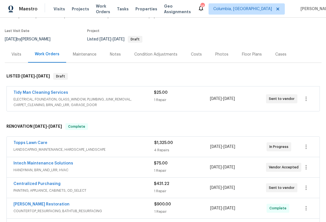
scroll to position [20, 0]
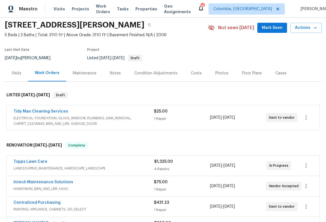
click at [12, 74] on div "Visits" at bounding box center [17, 73] width 10 height 6
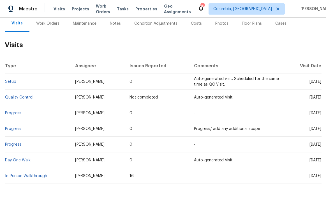
scroll to position [4, 0]
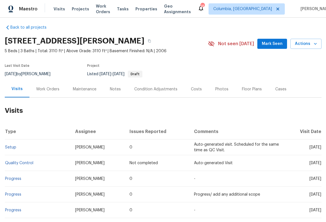
click at [50, 89] on div "Work Orders" at bounding box center [47, 89] width 23 height 6
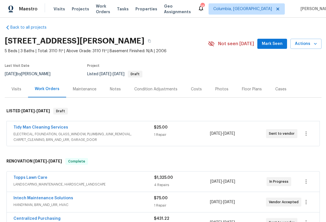
click at [80, 90] on div "Maintenance" at bounding box center [85, 89] width 24 height 6
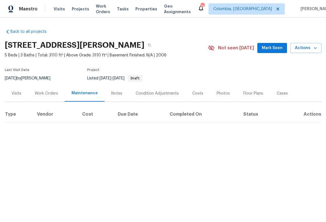
click at [113, 93] on div "Notes" at bounding box center [116, 94] width 11 height 6
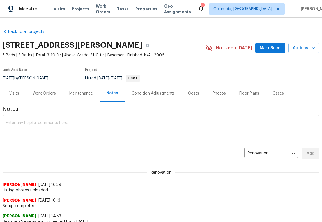
click at [197, 94] on div "Costs" at bounding box center [194, 93] width 24 height 17
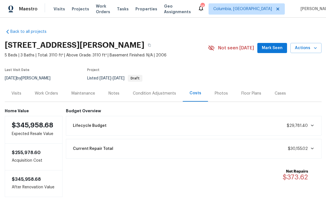
click at [49, 97] on div "Work Orders" at bounding box center [46, 93] width 37 height 17
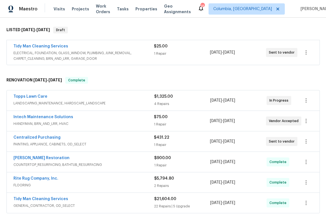
scroll to position [91, 0]
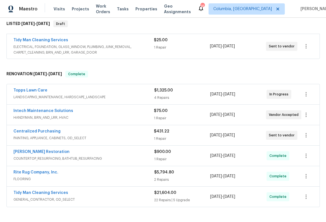
click at [88, 111] on div "Intech Maintenance Solutions" at bounding box center [83, 111] width 141 height 7
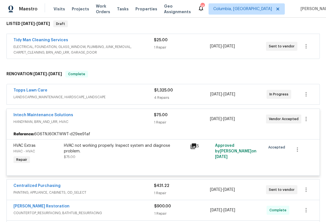
click at [195, 148] on div "5" at bounding box center [201, 146] width 22 height 7
click at [191, 146] on icon at bounding box center [194, 146] width 6 height 6
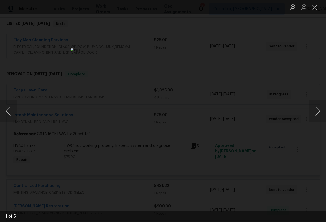
click at [299, 119] on div "Lightbox" at bounding box center [163, 111] width 326 height 222
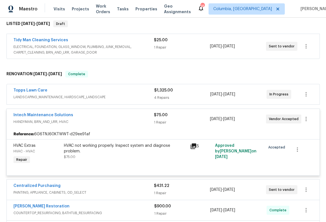
click at [191, 146] on icon at bounding box center [193, 146] width 7 height 7
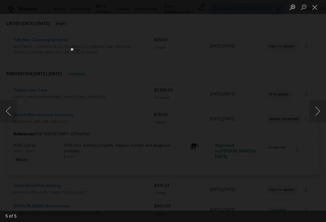
click at [89, 64] on img "Lightbox" at bounding box center [163, 110] width 184 height 125
click at [71, 85] on div "Lightbox" at bounding box center [163, 111] width 326 height 222
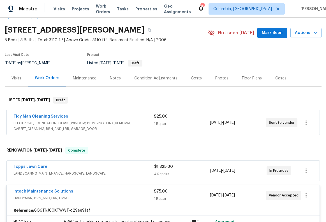
scroll to position [100, 0]
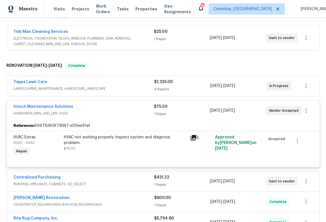
click at [191, 138] on icon at bounding box center [194, 138] width 6 height 6
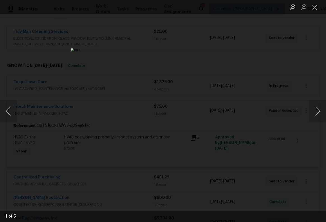
click at [76, 74] on div "Lightbox" at bounding box center [163, 111] width 326 height 222
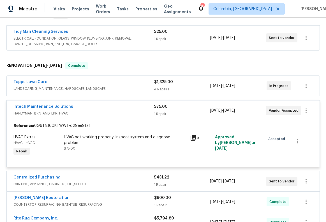
scroll to position [0, 0]
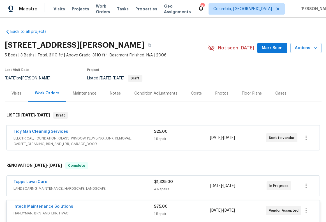
click at [141, 92] on div "Condition Adjustments" at bounding box center [155, 94] width 43 height 6
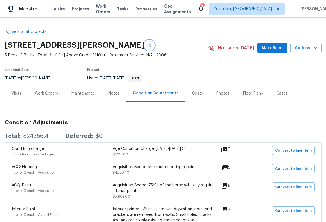
click at [148, 46] on icon "button" at bounding box center [149, 44] width 3 height 3
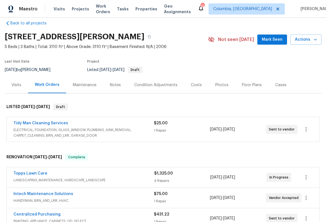
scroll to position [4, 0]
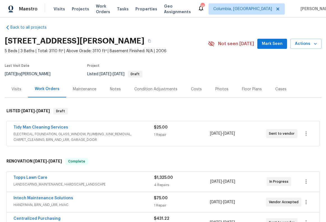
click at [216, 90] on div "Photos" at bounding box center [222, 89] width 13 height 6
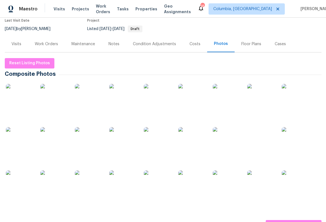
scroll to position [72, 0]
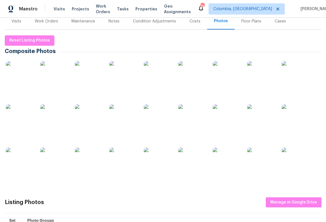
click at [17, 75] on img at bounding box center [20, 75] width 28 height 28
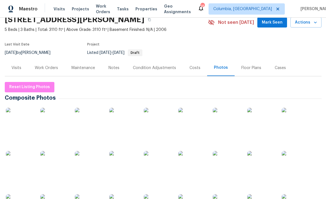
scroll to position [23, 0]
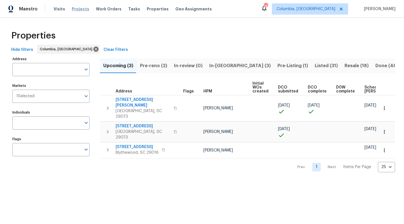
click at [80, 9] on span "Projects" at bounding box center [80, 9] width 17 height 6
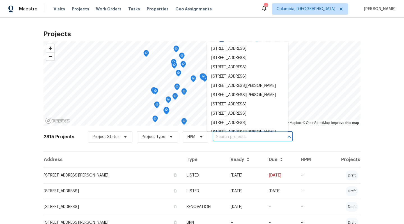
click at [213, 135] on input "text" at bounding box center [245, 136] width 64 height 9
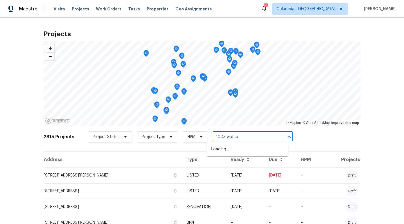
type input "1003 watson"
click at [219, 149] on li "1003 Watson Dr, Elgin, SC 29045" at bounding box center [248, 152] width 82 height 15
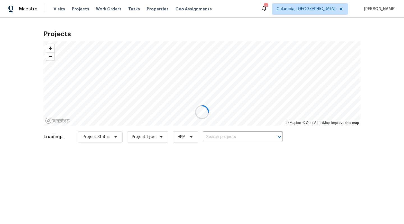
type input "1003 Watson Dr, Elgin, SC 29045"
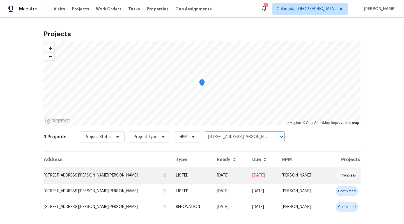
click at [109, 179] on td "1003 Watson Dr, Elgin, SC 29045" at bounding box center [107, 175] width 128 height 16
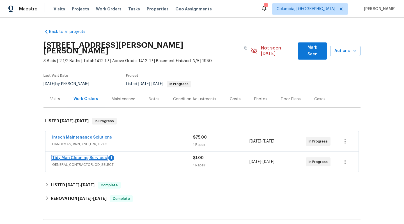
click at [97, 156] on link "Tidy Man Cleaning Services" at bounding box center [79, 158] width 55 height 4
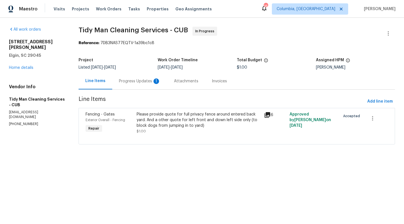
click at [143, 76] on div "Progress Updates 1" at bounding box center [139, 81] width 55 height 17
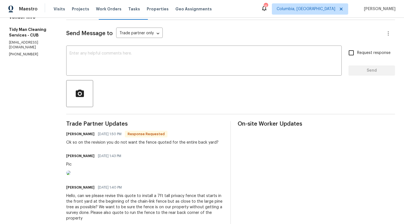
scroll to position [66, 0]
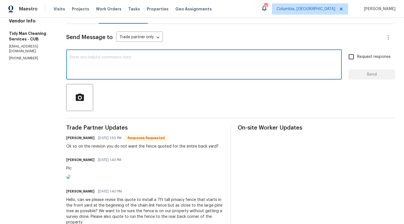
click at [150, 70] on textarea at bounding box center [204, 65] width 269 height 20
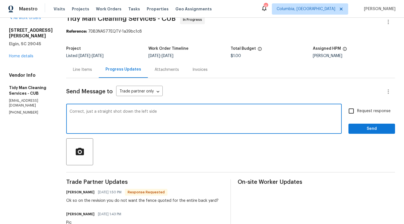
scroll to position [0, 0]
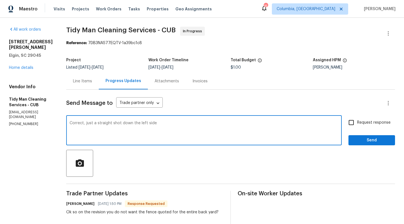
type textarea "Correct, just a straight shot down the left side"
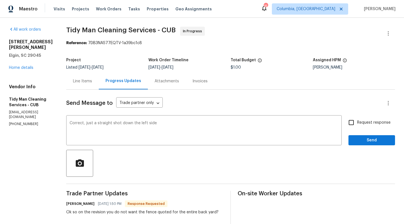
click at [361, 122] on span "Request response" at bounding box center [373, 123] width 33 height 6
click at [357, 122] on input "Request response" at bounding box center [351, 122] width 12 height 12
checkbox input "true"
click at [363, 143] on span "Send" at bounding box center [372, 140] width 38 height 7
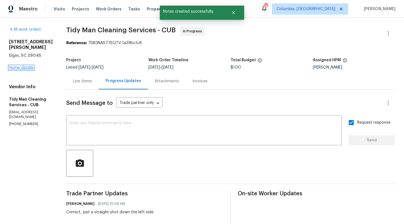
click at [26, 66] on link "Home details" at bounding box center [21, 68] width 24 height 4
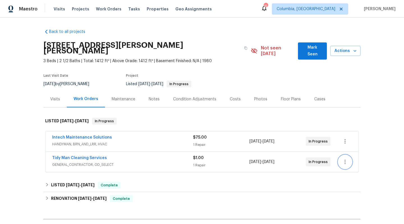
click at [344, 159] on icon "button" at bounding box center [345, 161] width 7 height 7
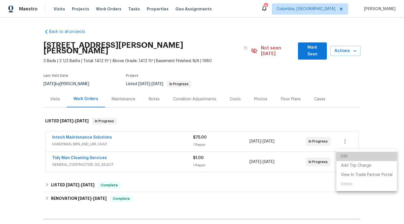
click at [345, 154] on li "Edit" at bounding box center [366, 156] width 61 height 9
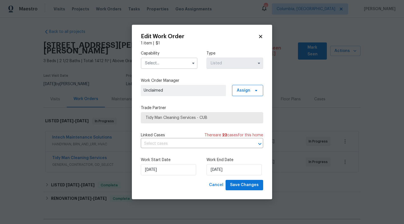
click at [166, 63] on input "text" at bounding box center [169, 63] width 57 height 11
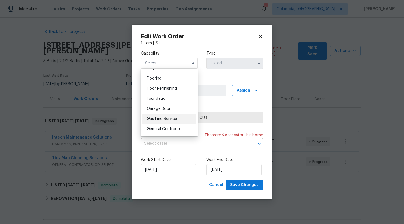
scroll to position [221, 0]
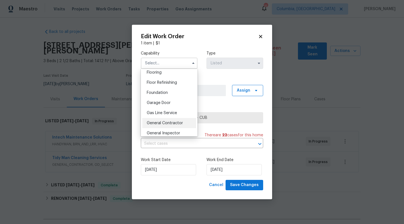
click at [171, 125] on span "General Contractor" at bounding box center [165, 123] width 36 height 4
type input "General Contractor"
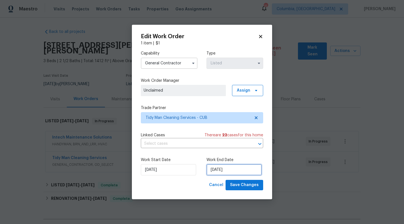
click at [216, 169] on input "8/15/2025" at bounding box center [234, 169] width 55 height 11
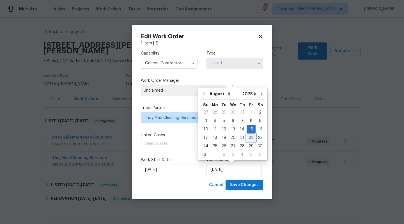
click at [249, 139] on div "22" at bounding box center [251, 138] width 9 height 8
type input "8/22/2025"
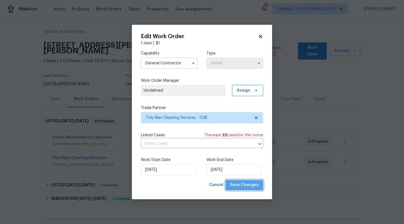
click at [248, 182] on span "Save Changes" at bounding box center [244, 184] width 29 height 7
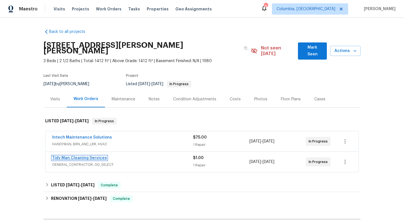
click at [82, 156] on link "Tidy Man Cleaning Services" at bounding box center [79, 158] width 55 height 4
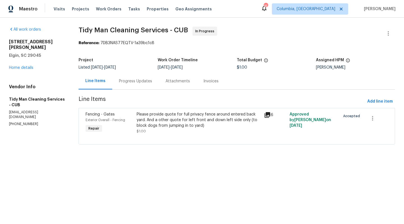
click at [130, 83] on div "Progress Updates" at bounding box center [135, 81] width 33 height 6
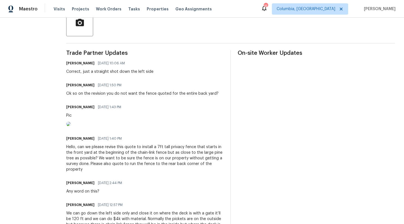
scroll to position [141, 0]
